Goal: Check status

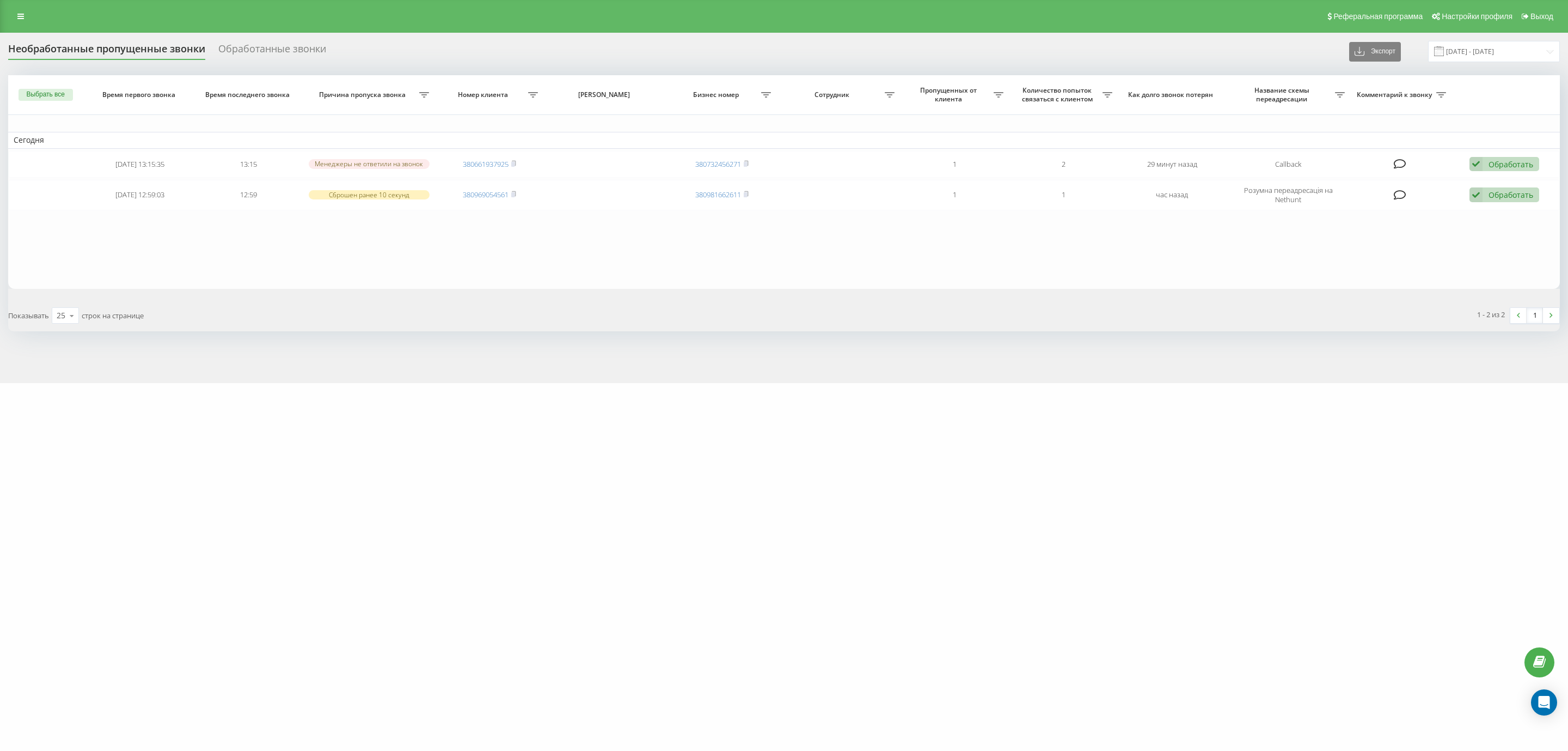
drag, startPoint x: 1369, startPoint y: 383, endPoint x: 1353, endPoint y: 391, distance: 17.9
click at [1369, 383] on div "motoblok.biz Проекты mebelvdom.ua motoblok.biz Дашборд Центр обращений Журнал з…" at bounding box center [784, 375] width 1568 height 751
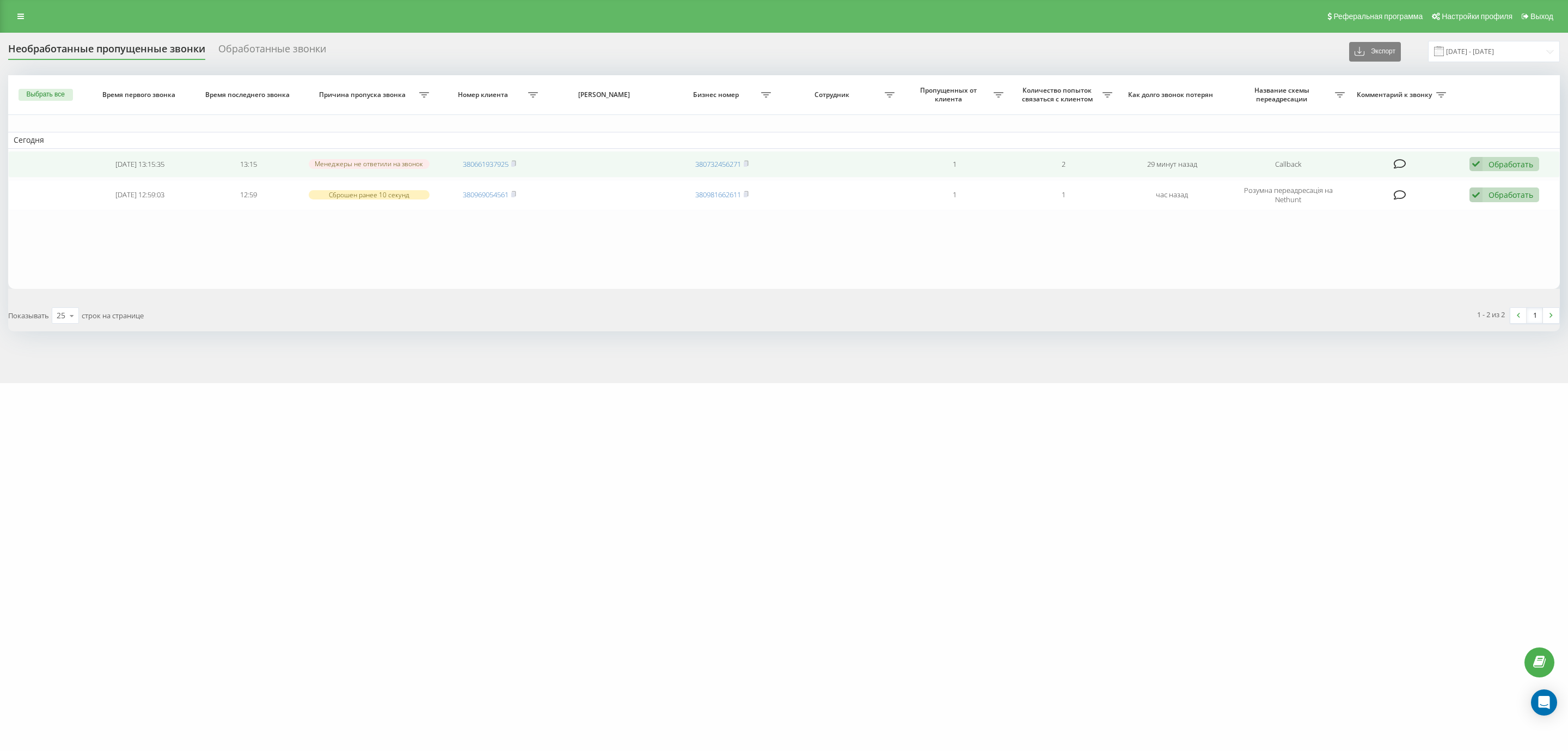
click at [1477, 163] on icon at bounding box center [1475, 164] width 13 height 15
click at [1463, 202] on span "Связался с клиентом с помощью другого канала" at bounding box center [1430, 200] width 183 height 10
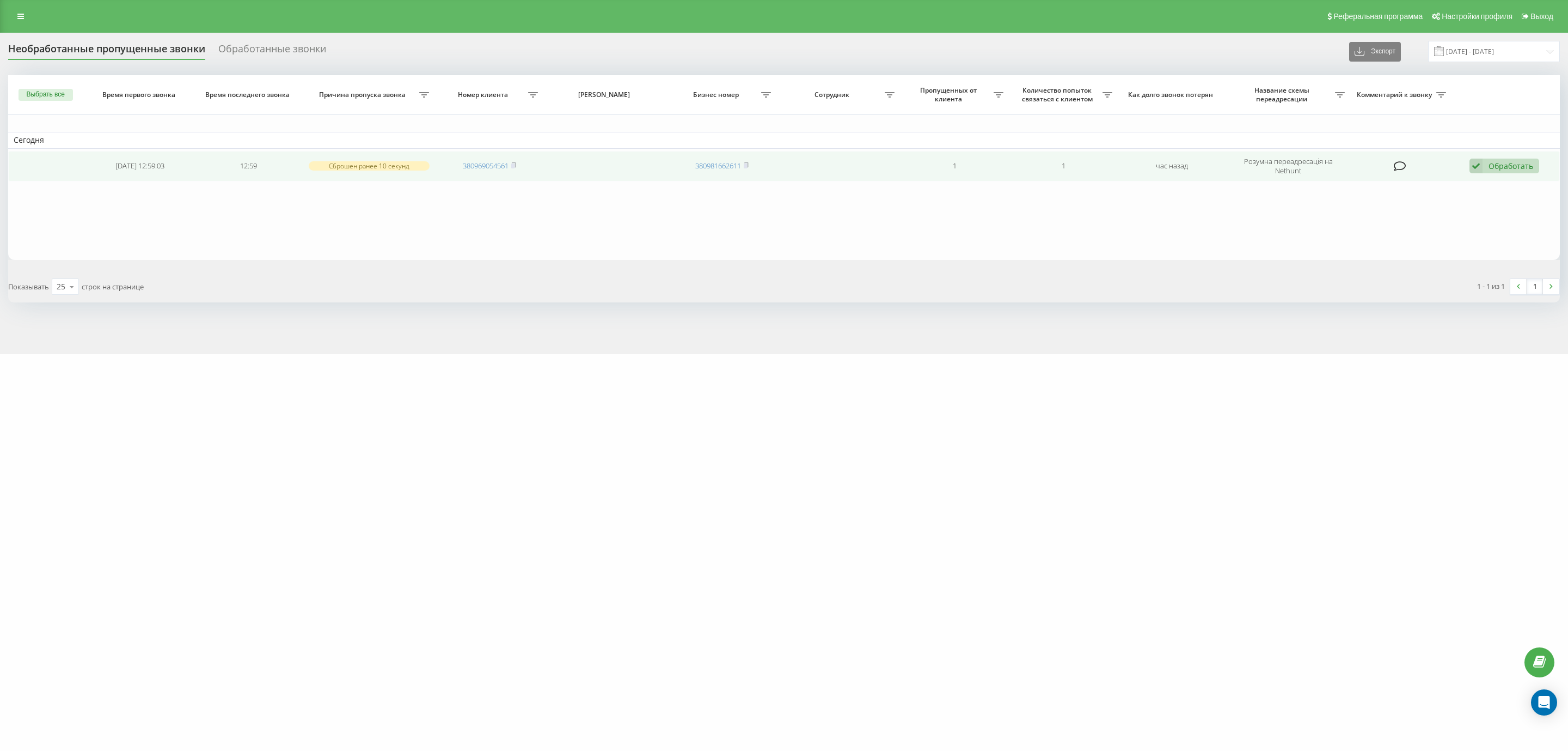
click at [1487, 164] on div "Обработать Не удалось связаться Связался с клиентом с помощью другого канала Кл…" at bounding box center [1504, 166] width 69 height 15
click at [1437, 204] on span "Связался с клиентом с помощью другого канала" at bounding box center [1430, 203] width 183 height 10
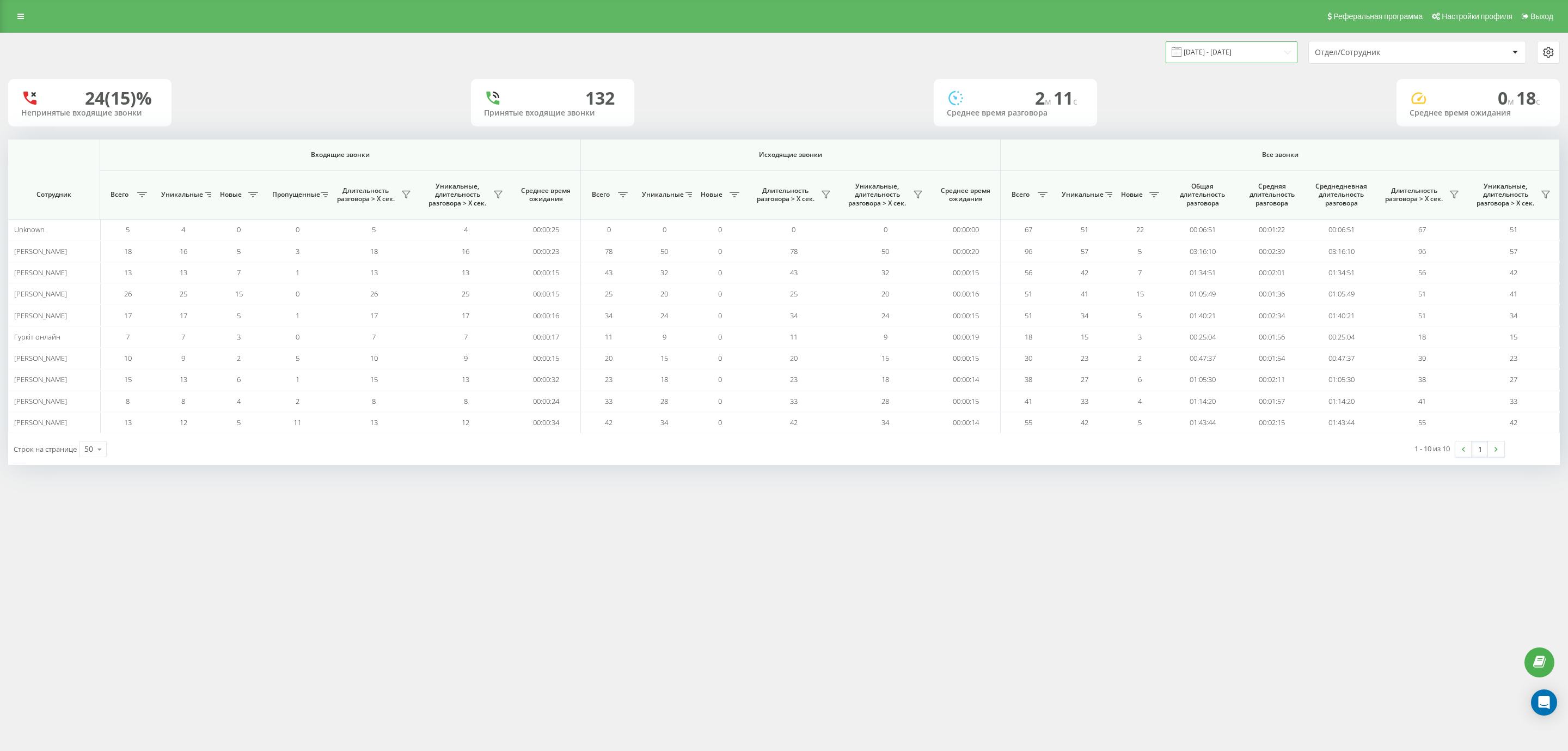
click at [1227, 55] on input "14.08.2025 - 14.08.2025" at bounding box center [1231, 52] width 131 height 21
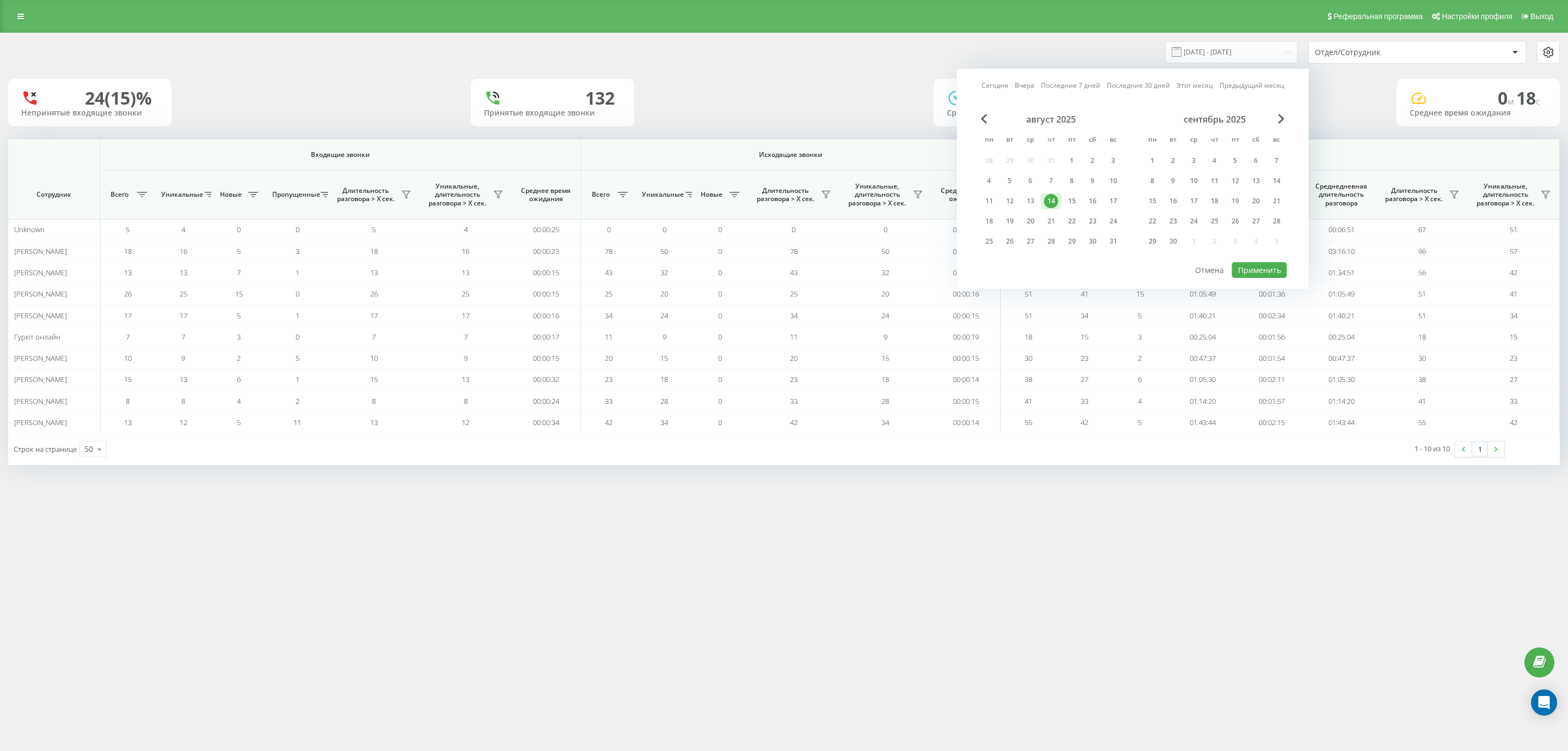
click at [1052, 199] on div "14" at bounding box center [1051, 200] width 14 height 14
click at [1258, 265] on button "Применить" at bounding box center [1259, 270] width 55 height 16
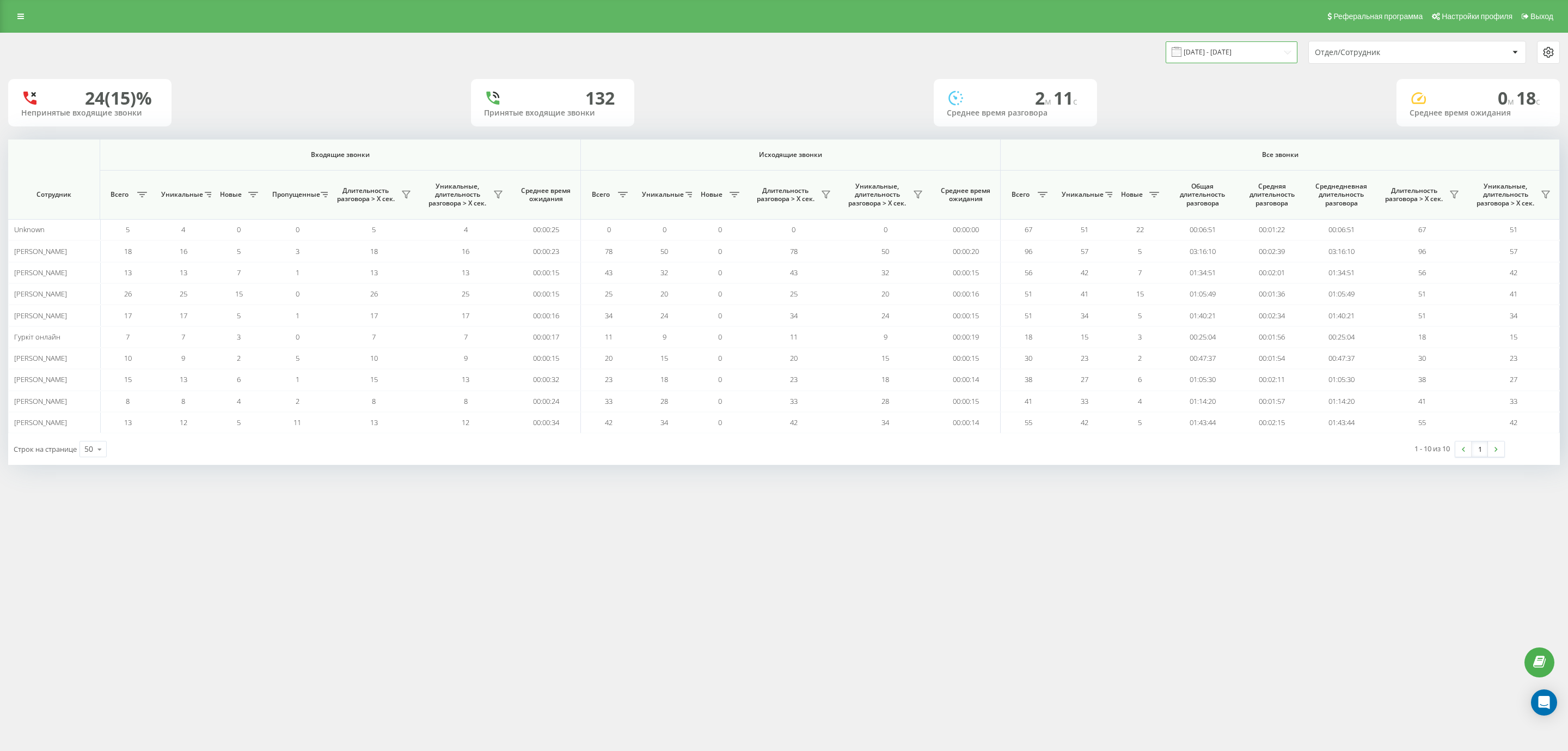
click at [1209, 51] on input "14.08.2025 - 14.08.2025" at bounding box center [1231, 52] width 131 height 21
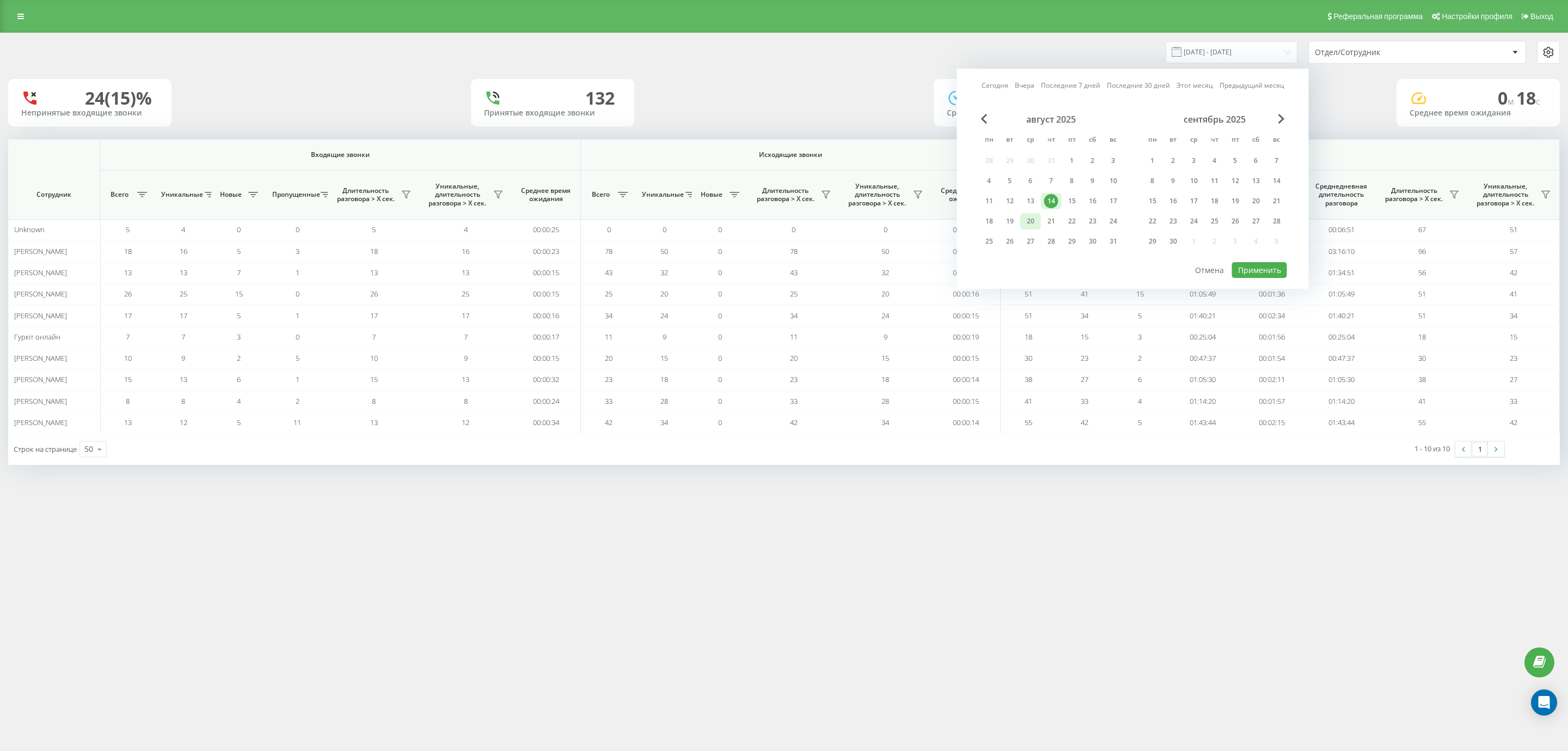
click at [1031, 219] on div "20" at bounding box center [1031, 221] width 14 height 14
click at [1251, 262] on button "Применить" at bounding box center [1259, 270] width 55 height 16
type input "[DATE] - [DATE]"
